Goal: Information Seeking & Learning: Learn about a topic

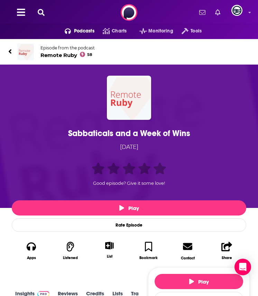
click at [113, 135] on div "Sabbaticals and a Week of Wins" at bounding box center [128, 133] width 231 height 10
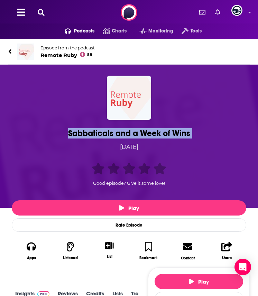
click at [113, 135] on div "Sabbaticals and a Week of Wins" at bounding box center [128, 133] width 231 height 10
copy h1 "Sabbaticals and a Week of Wins"
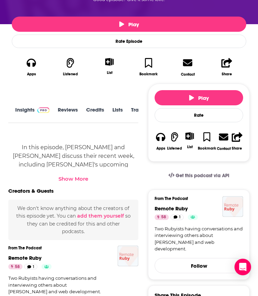
scroll to position [0, 18]
click at [116, 106] on div "About Insights Reviews Credits Lists Transcript" at bounding box center [73, 115] width 130 height 18
click at [116, 109] on link "Transcript" at bounding box center [126, 115] width 25 height 16
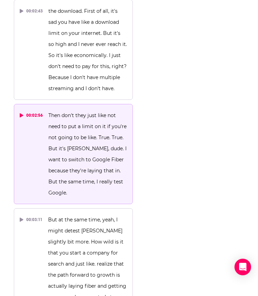
scroll to position [1175, 0]
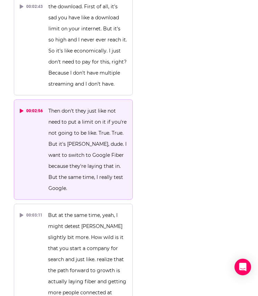
click at [52, 105] on p "Then don't they just like not need to put a limit on it if you're not going to …" at bounding box center [87, 149] width 79 height 89
click at [27, 105] on div "00:02:56" at bounding box center [31, 110] width 23 height 11
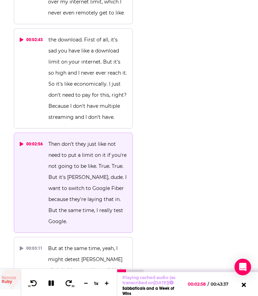
scroll to position [1142, 0]
click at [28, 138] on div "00:02:56" at bounding box center [31, 143] width 23 height 11
click at [20, 142] on icon at bounding box center [21, 144] width 3 height 4
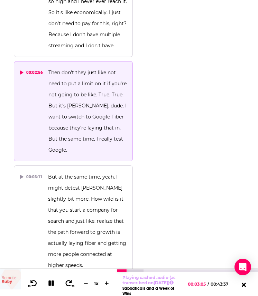
scroll to position [1217, 0]
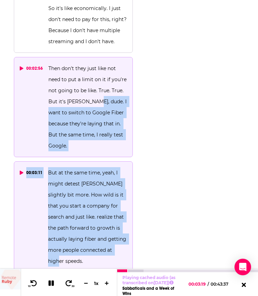
drag, startPoint x: 92, startPoint y: 91, endPoint x: 75, endPoint y: 239, distance: 149.4
copy div "I want to switch to Google Fiber because they're laying that in. But the same t…"
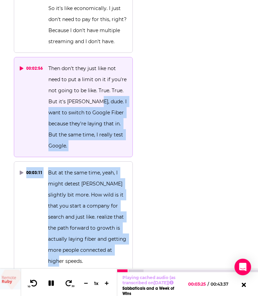
click at [33, 281] on icon at bounding box center [33, 283] width 9 height 7
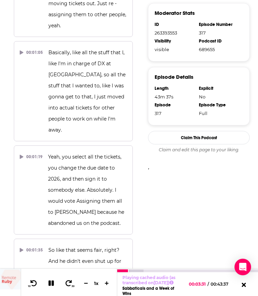
scroll to position [0, 0]
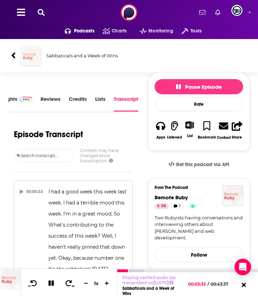
click at [27, 54] on img "Sabbaticals and a Week of Wins" at bounding box center [30, 55] width 19 height 19
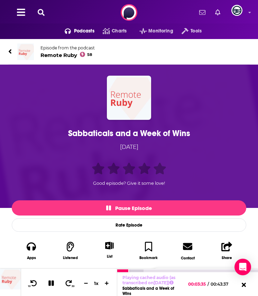
click at [51, 282] on icon at bounding box center [51, 283] width 8 height 7
click at [55, 51] on span "Episode from the podcast Remote [PERSON_NAME] 58" at bounding box center [67, 51] width 54 height 13
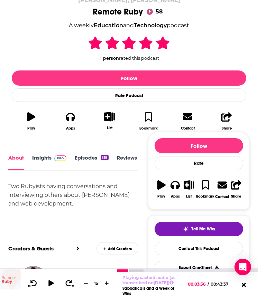
scroll to position [125, 0]
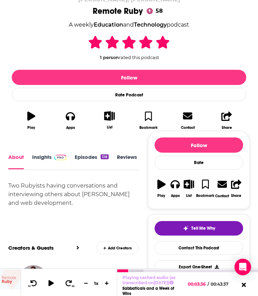
click at [54, 157] on span at bounding box center [59, 157] width 15 height 7
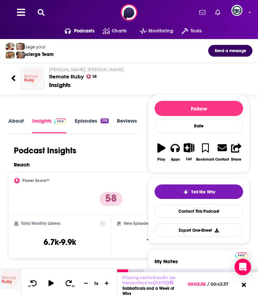
click at [22, 124] on link "About" at bounding box center [16, 126] width 16 height 16
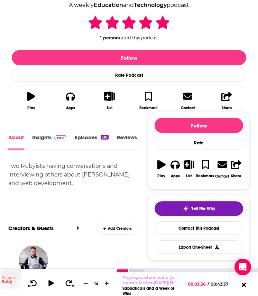
scroll to position [155, 0]
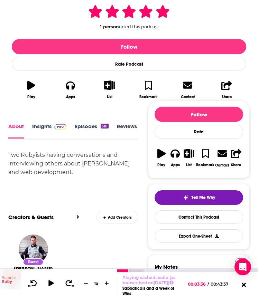
click at [35, 151] on div "Two Rubyists having conversations and interviewing others about [PERSON_NAME] a…" at bounding box center [73, 164] width 130 height 26
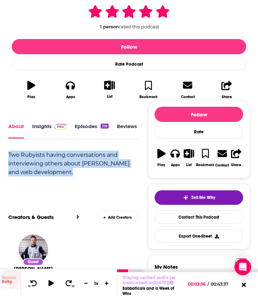
click at [35, 151] on div "Two Rubyists having conversations and interviewing others about [PERSON_NAME] a…" at bounding box center [73, 164] width 130 height 26
copy div "Two Rubyists having conversations and interviewing others about [PERSON_NAME] a…"
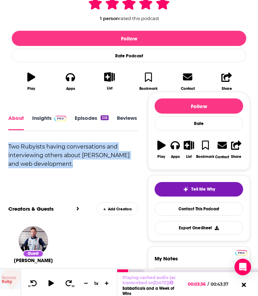
scroll to position [166, 0]
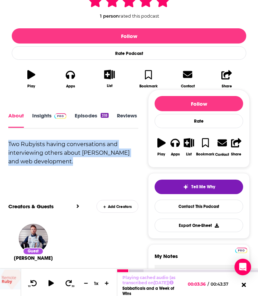
click at [54, 114] on img at bounding box center [60, 116] width 12 height 6
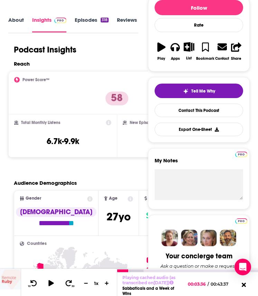
scroll to position [103, 0]
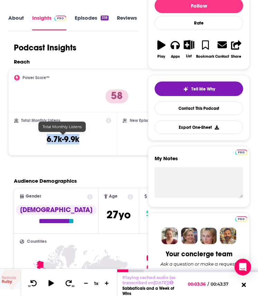
drag, startPoint x: 85, startPoint y: 144, endPoint x: 42, endPoint y: 143, distance: 43.3
click at [42, 143] on div "Total Monthly Listens 6.7k-9.9k" at bounding box center [62, 134] width 97 height 32
copy h3 "6.7k-9.9k"
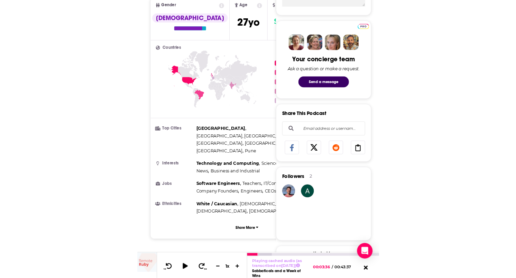
scroll to position [314, 0]
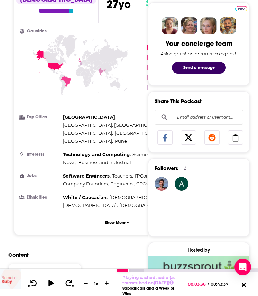
click at [90, 122] on span "[GEOGRAPHIC_DATA], [GEOGRAPHIC_DATA]" at bounding box center [113, 125] width 100 height 6
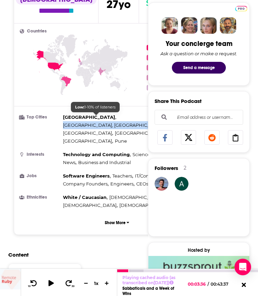
click at [90, 122] on span "[GEOGRAPHIC_DATA], [GEOGRAPHIC_DATA]" at bounding box center [113, 125] width 100 height 6
click at [73, 119] on span "[GEOGRAPHIC_DATA]" at bounding box center [89, 117] width 52 height 6
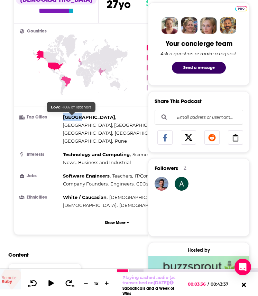
click at [73, 119] on span "[GEOGRAPHIC_DATA]" at bounding box center [89, 117] width 52 height 6
click at [94, 122] on span "[GEOGRAPHIC_DATA], [GEOGRAPHIC_DATA]" at bounding box center [113, 125] width 100 height 6
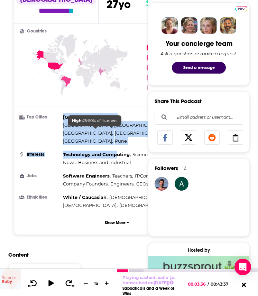
drag, startPoint x: 64, startPoint y: 118, endPoint x: 117, endPoint y: 130, distance: 54.9
click at [117, 130] on ul "Top Cities [GEOGRAPHIC_DATA] , [GEOGRAPHIC_DATA], [GEOGRAPHIC_DATA] , [GEOGRAPH…" at bounding box center [117, 161] width 195 height 96
copy ul "[GEOGRAPHIC_DATA] , [GEOGRAPHIC_DATA], [GEOGRAPHIC_DATA] , [GEOGRAPHIC_DATA] , …"
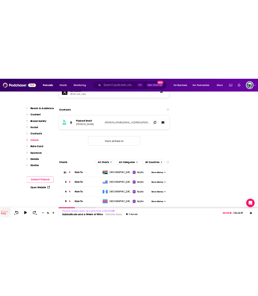
scroll to position [795, 0]
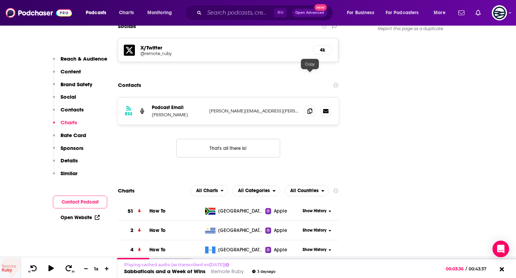
click at [258, 106] on div at bounding box center [318, 111] width 26 height 10
click at [258, 105] on span at bounding box center [310, 110] width 10 height 10
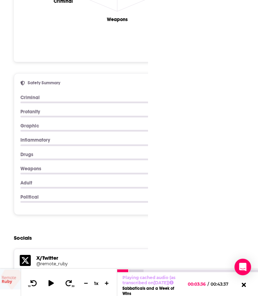
scroll to position [0, 0]
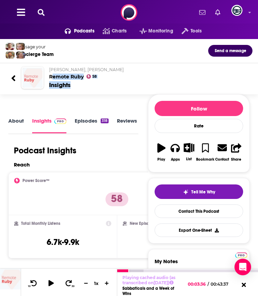
drag, startPoint x: 79, startPoint y: 87, endPoint x: 51, endPoint y: 80, distance: 28.9
click at [51, 80] on div "[PERSON_NAME], [PERSON_NAME] Remote Ruby 58 Insights" at bounding box center [145, 78] width 203 height 22
